Goal: Task Accomplishment & Management: Use online tool/utility

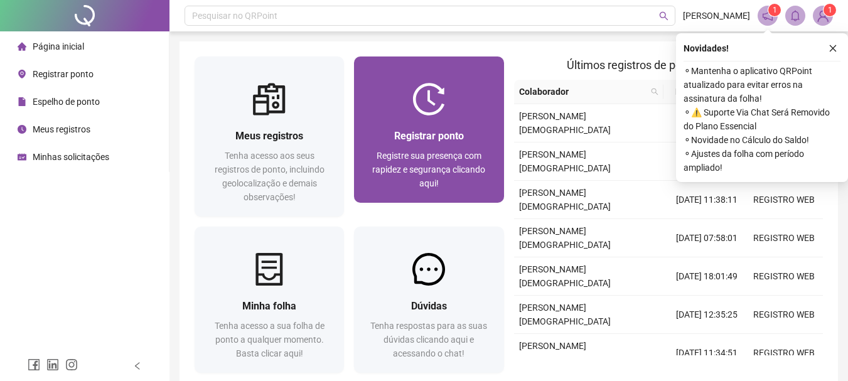
click at [468, 127] on div "Registrar ponto Registre sua presença com rapidez e segurança clicando aqui!" at bounding box center [428, 158] width 149 height 87
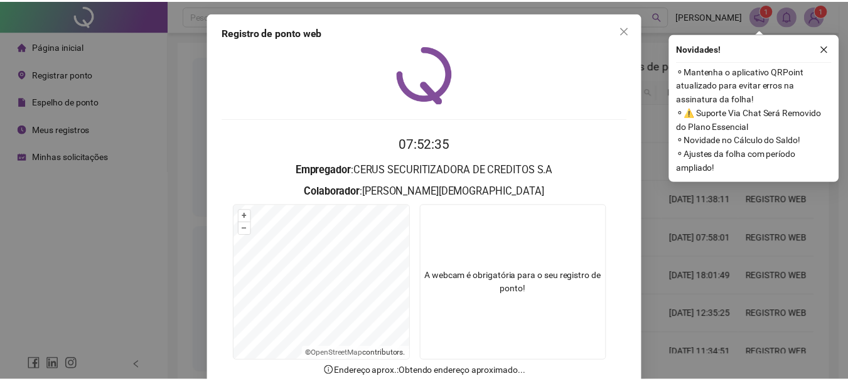
scroll to position [63, 0]
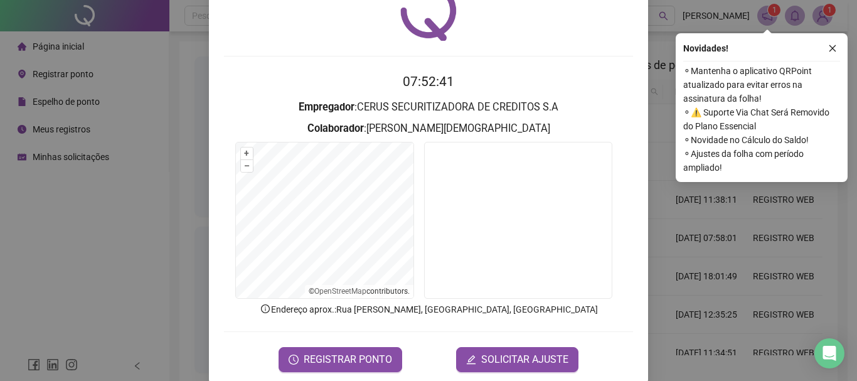
click at [354, 345] on form "07:52:41 Empregador : CERUS SECURITIZADORA DE CREDITOS S.A Colaborador : LIDIAN…" at bounding box center [428, 222] width 409 height 300
click at [362, 363] on span "REGISTRAR PONTO" at bounding box center [348, 359] width 89 height 15
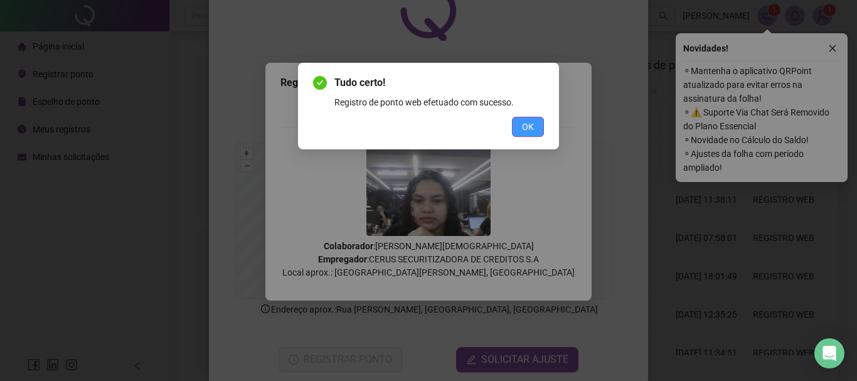
click at [525, 119] on button "OK" at bounding box center [528, 127] width 32 height 20
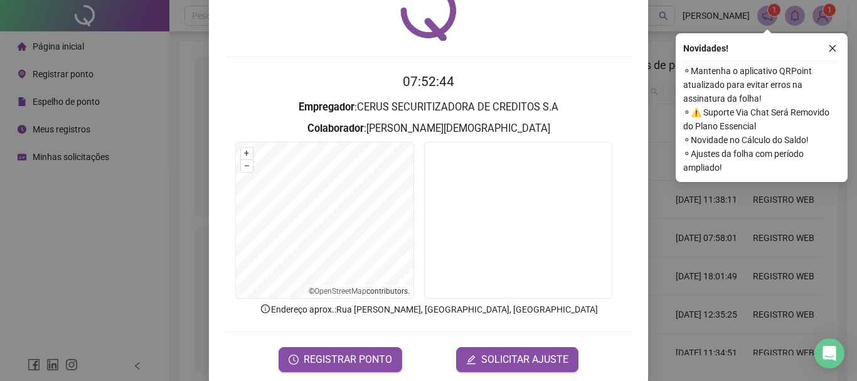
drag, startPoint x: 117, startPoint y: 151, endPoint x: 134, endPoint y: 148, distance: 17.4
click at [117, 151] on div "Registro de ponto web 07:52:44 Empregador : CERUS SECURITIZADORA DE CREDITOS S.…" at bounding box center [428, 190] width 857 height 381
